Goal: Task Accomplishment & Management: Complete application form

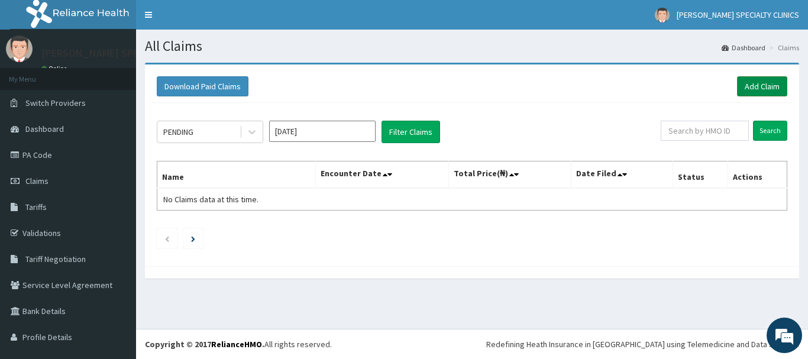
click at [765, 88] on link "Add Claim" at bounding box center [762, 86] width 50 height 20
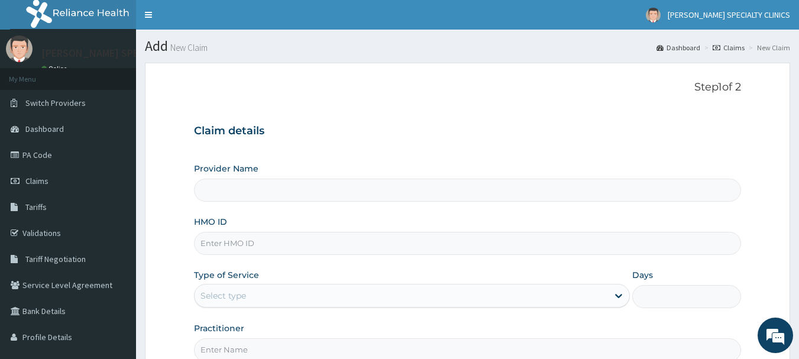
type input "[PERSON_NAME] SPECIALTY CLINICS"
click at [357, 248] on input "HMO ID" at bounding box center [468, 243] width 548 height 23
type input "NIT/10025/A"
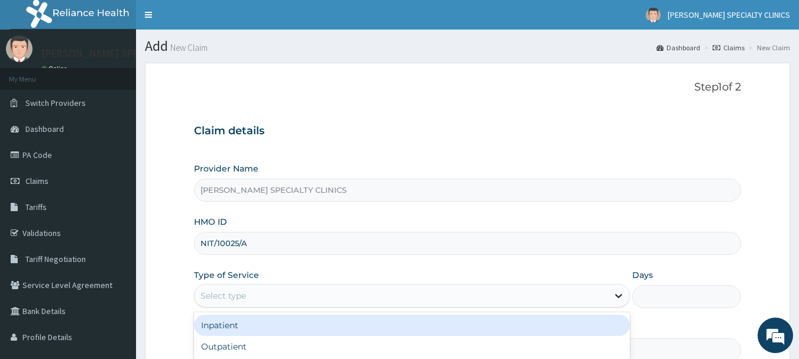
click at [615, 294] on icon at bounding box center [619, 296] width 12 height 12
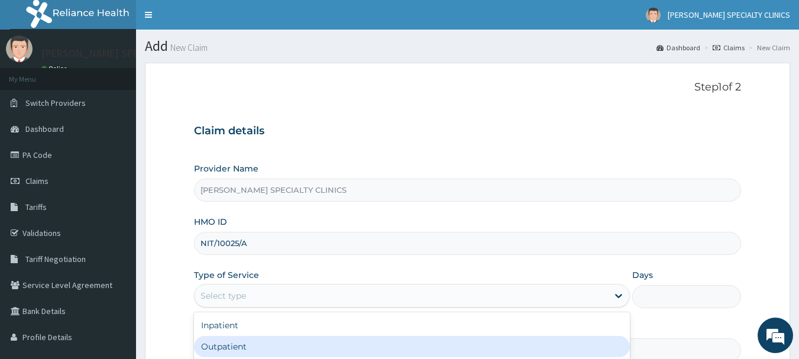
click at [584, 347] on div "Outpatient" at bounding box center [412, 346] width 436 height 21
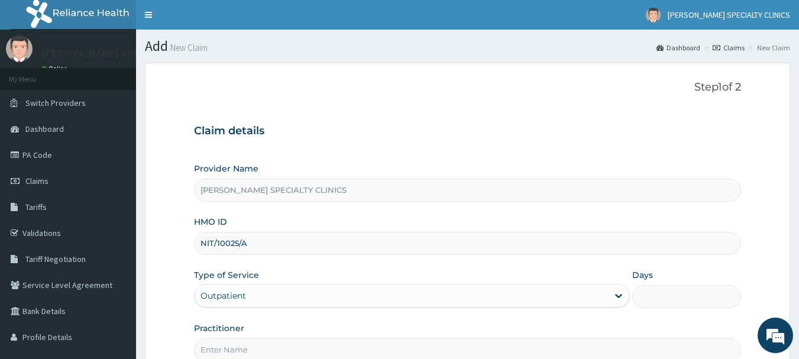
type input "1"
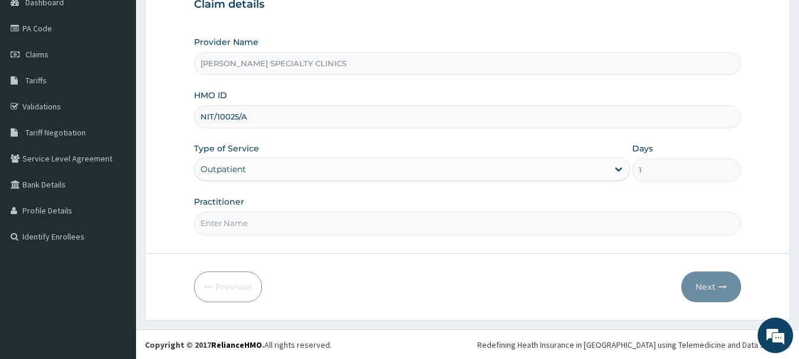
scroll to position [127, 0]
click at [468, 224] on input "Practitioner" at bounding box center [468, 222] width 548 height 23
type input "DR. [GEOGRAPHIC_DATA]"
click at [706, 285] on button "Next" at bounding box center [712, 286] width 60 height 31
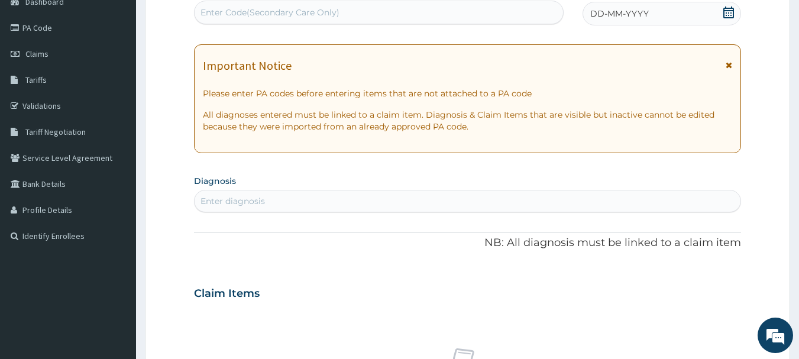
click at [228, 12] on div "Enter Code(Secondary Care Only)" at bounding box center [270, 13] width 139 height 12
paste input "PA/9301F7"
type input "PA/9301F7"
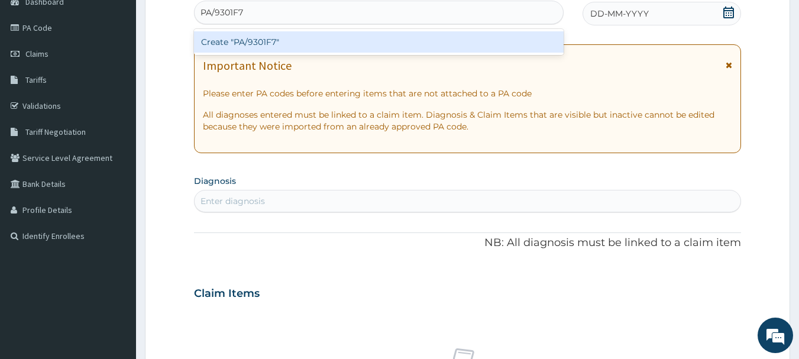
click at [279, 40] on div "Create "PA/9301F7"" at bounding box center [379, 41] width 370 height 21
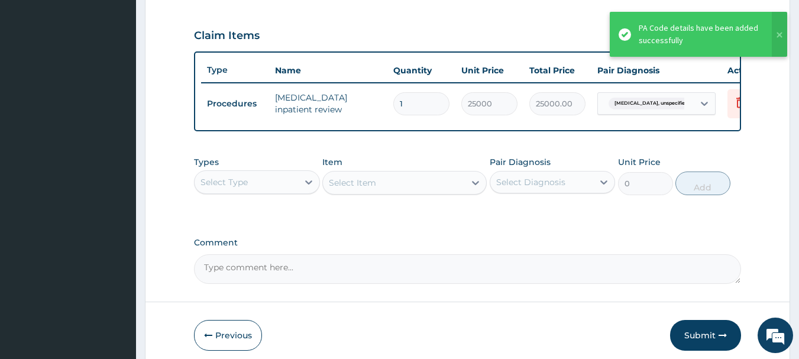
scroll to position [441, 0]
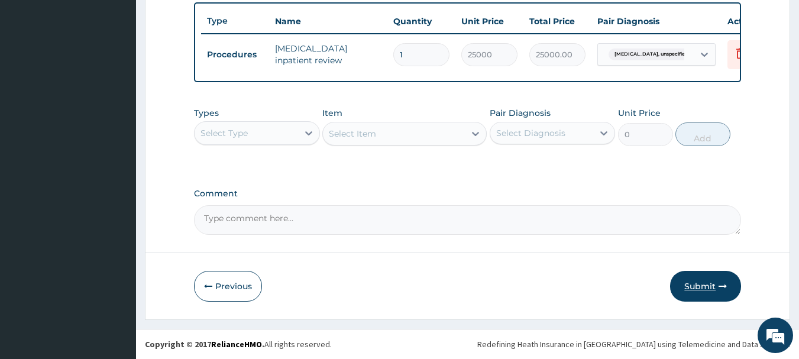
click at [712, 299] on button "Submit" at bounding box center [705, 286] width 71 height 31
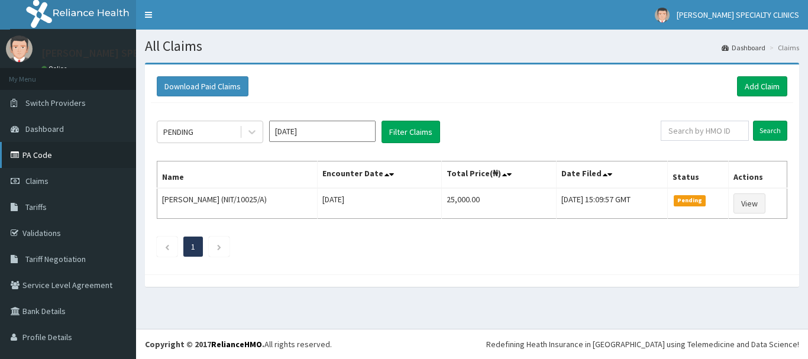
click at [47, 155] on link "PA Code" at bounding box center [68, 155] width 136 height 26
